Goal: Check status: Check status

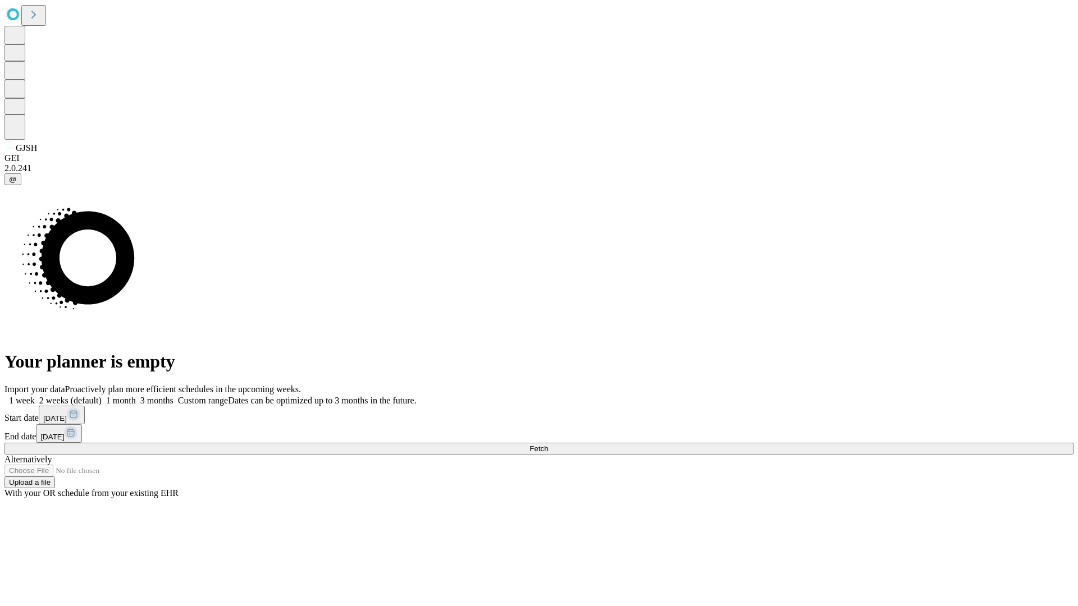
click at [548, 445] on span "Fetch" at bounding box center [539, 449] width 19 height 8
